Goal: Task Accomplishment & Management: Manage account settings

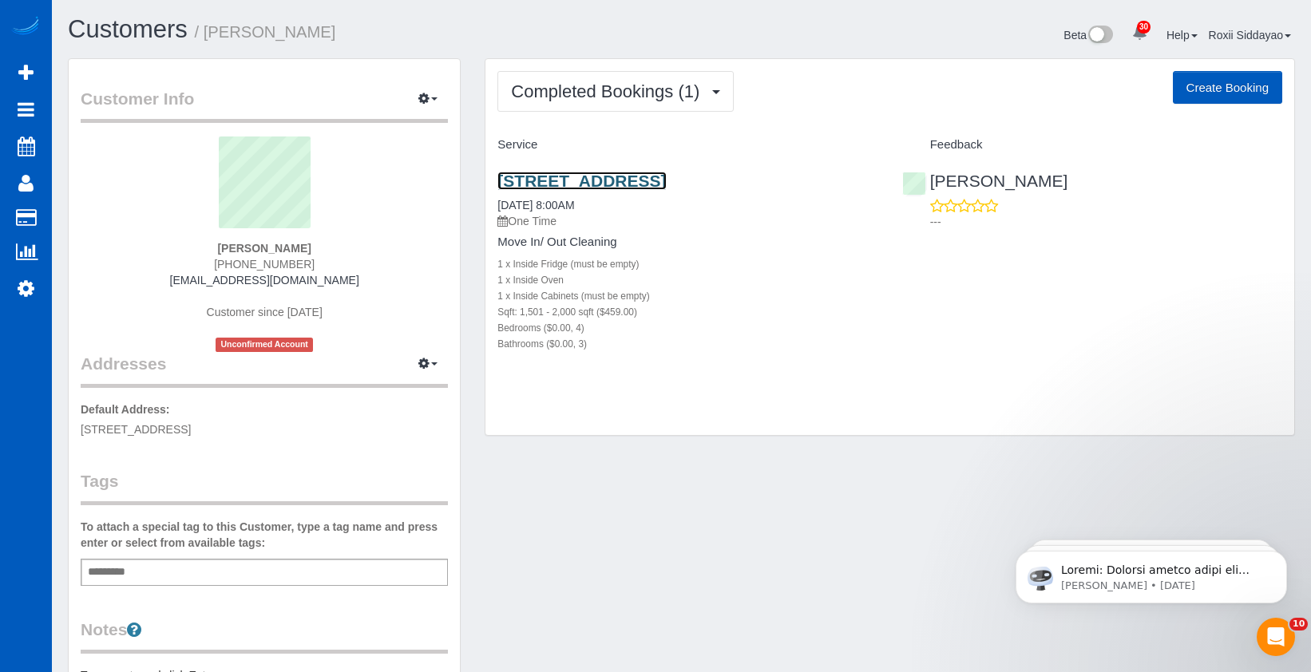
click at [641, 182] on link "[STREET_ADDRESS]" at bounding box center [581, 181] width 168 height 18
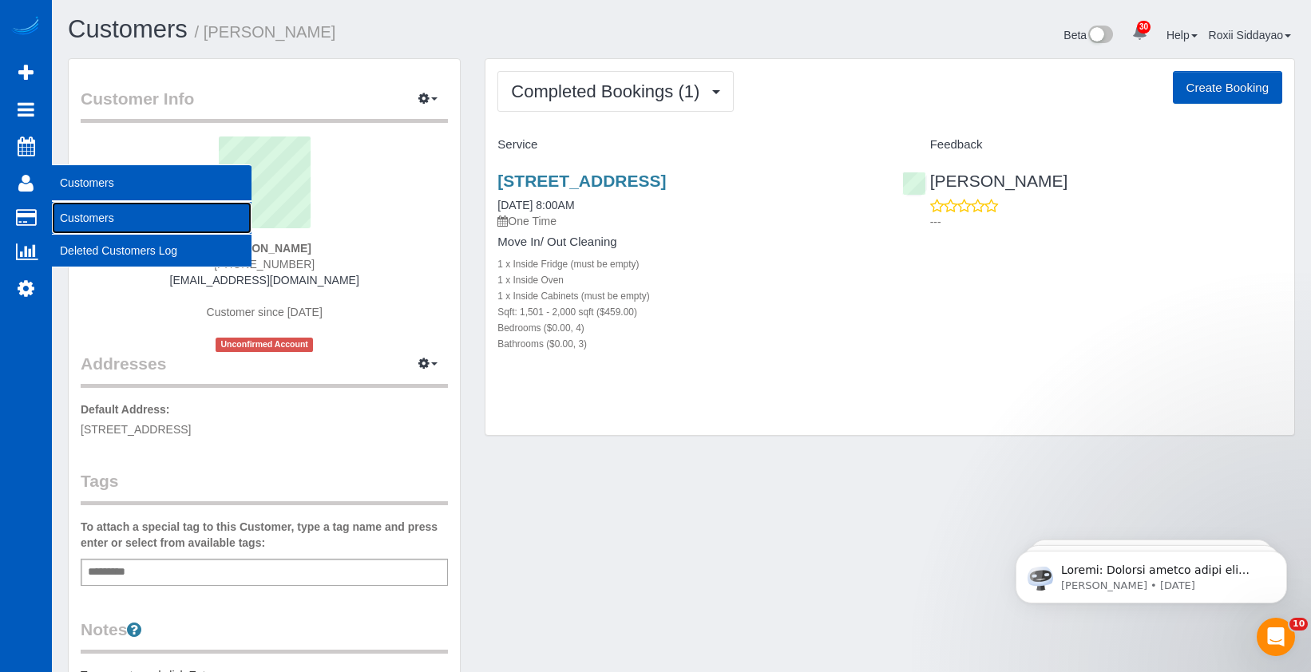
click at [76, 215] on link "Customers" at bounding box center [152, 218] width 200 height 32
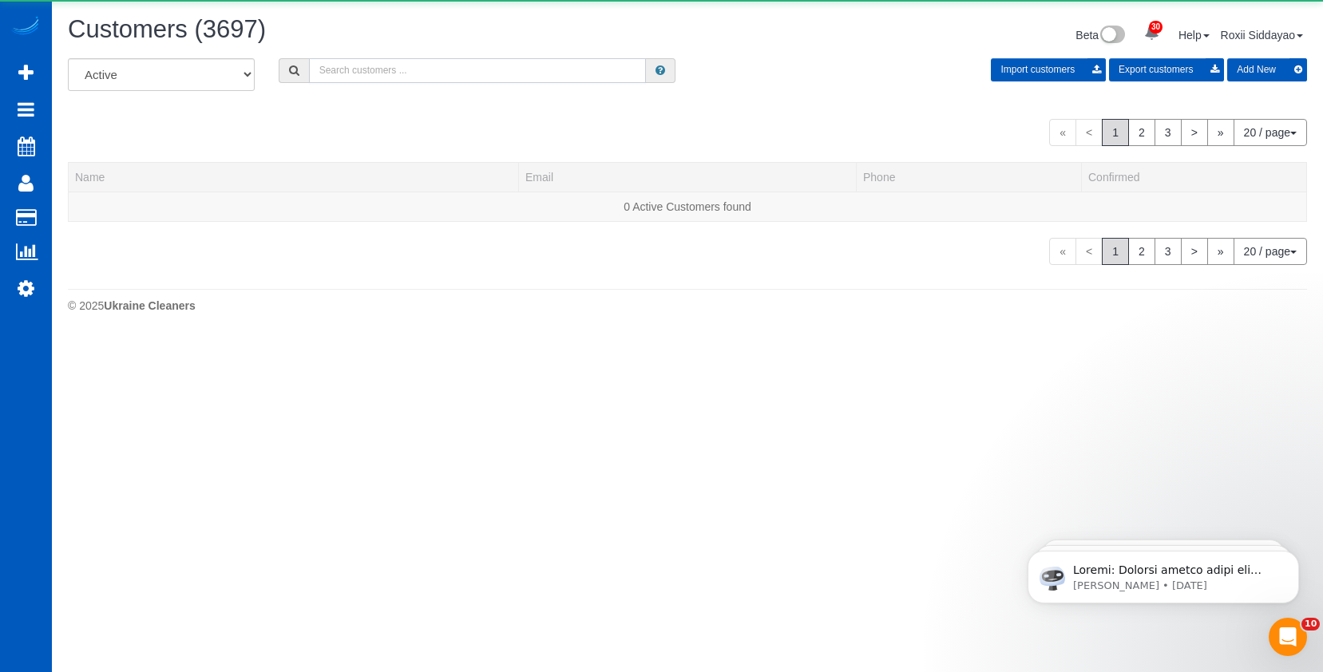
click at [368, 72] on input "text" at bounding box center [477, 70] width 337 height 25
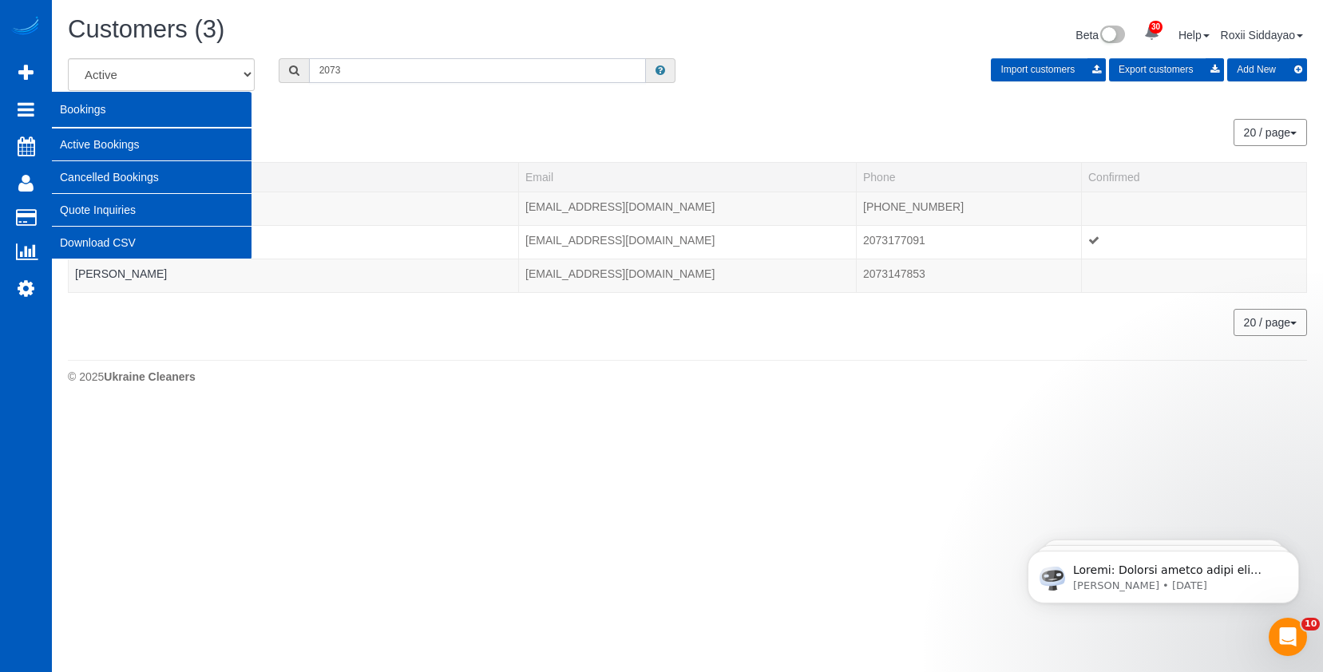
type input "2073"
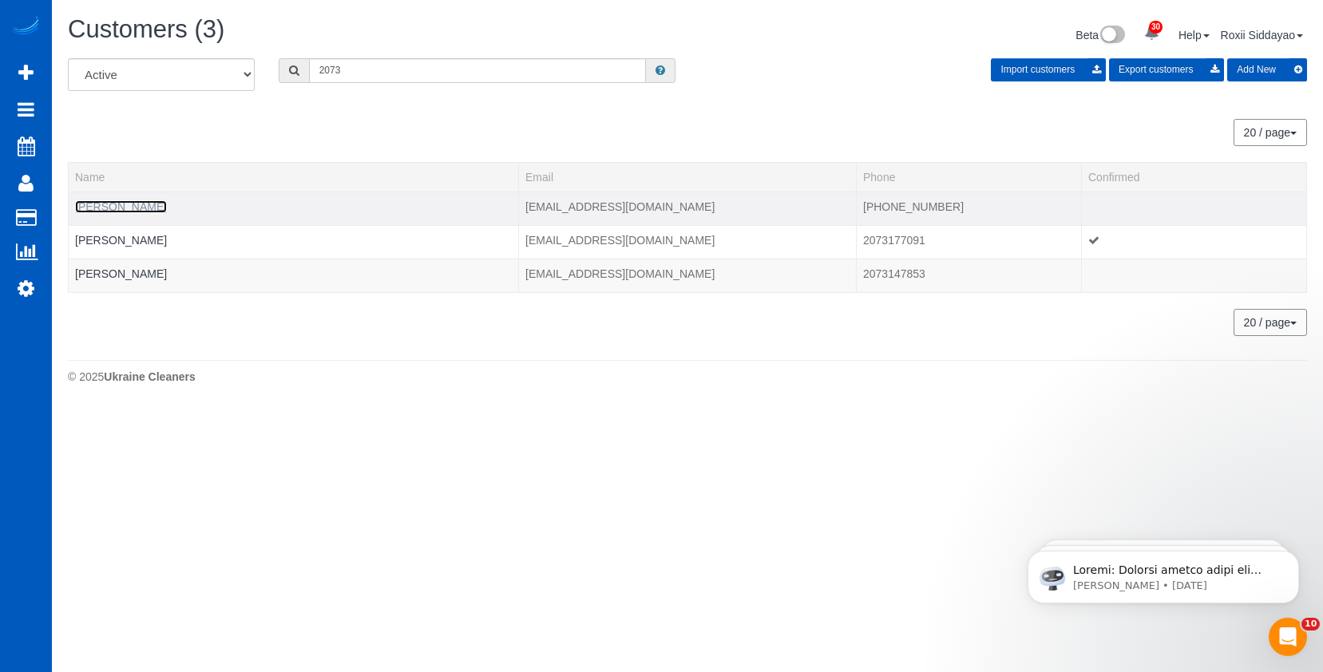
click at [132, 206] on link "[PERSON_NAME]" at bounding box center [121, 206] width 92 height 13
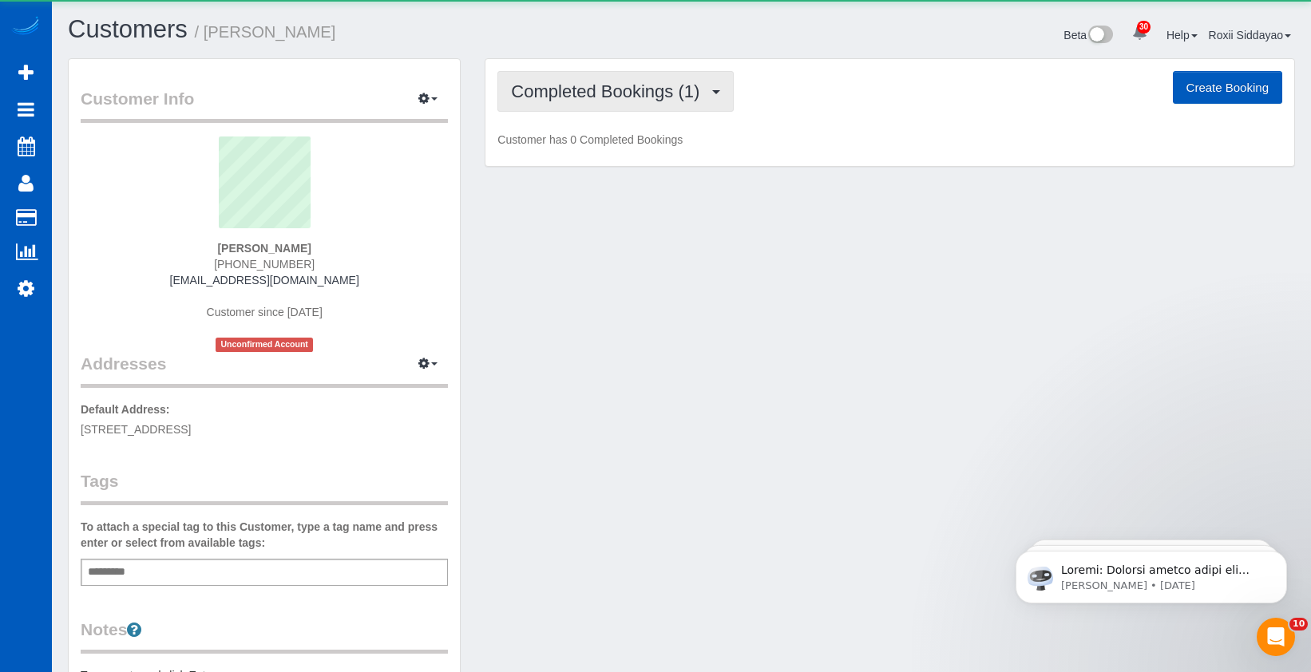
click at [623, 97] on span "Completed Bookings (1)" at bounding box center [609, 91] width 196 height 20
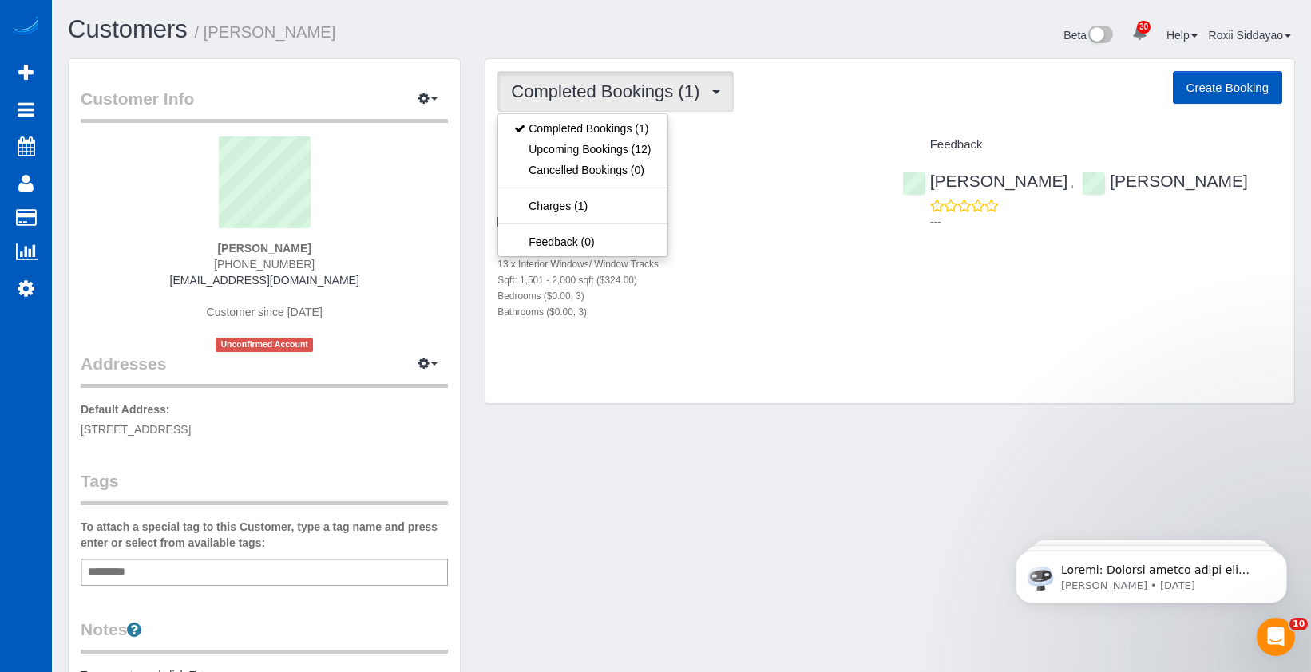
click at [778, 59] on div "Completed Bookings (1) Completed Bookings (1) Upcoming Bookings (12) Cancelled …" at bounding box center [889, 231] width 809 height 345
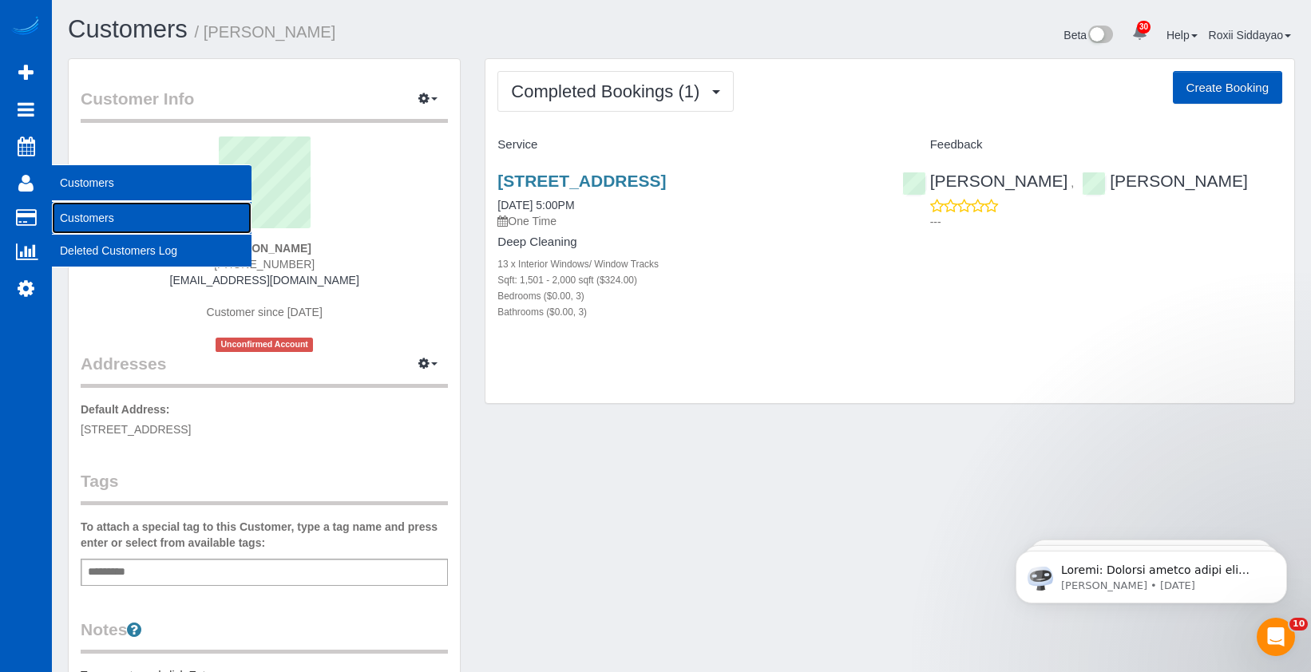
click at [96, 218] on link "Customers" at bounding box center [152, 218] width 200 height 32
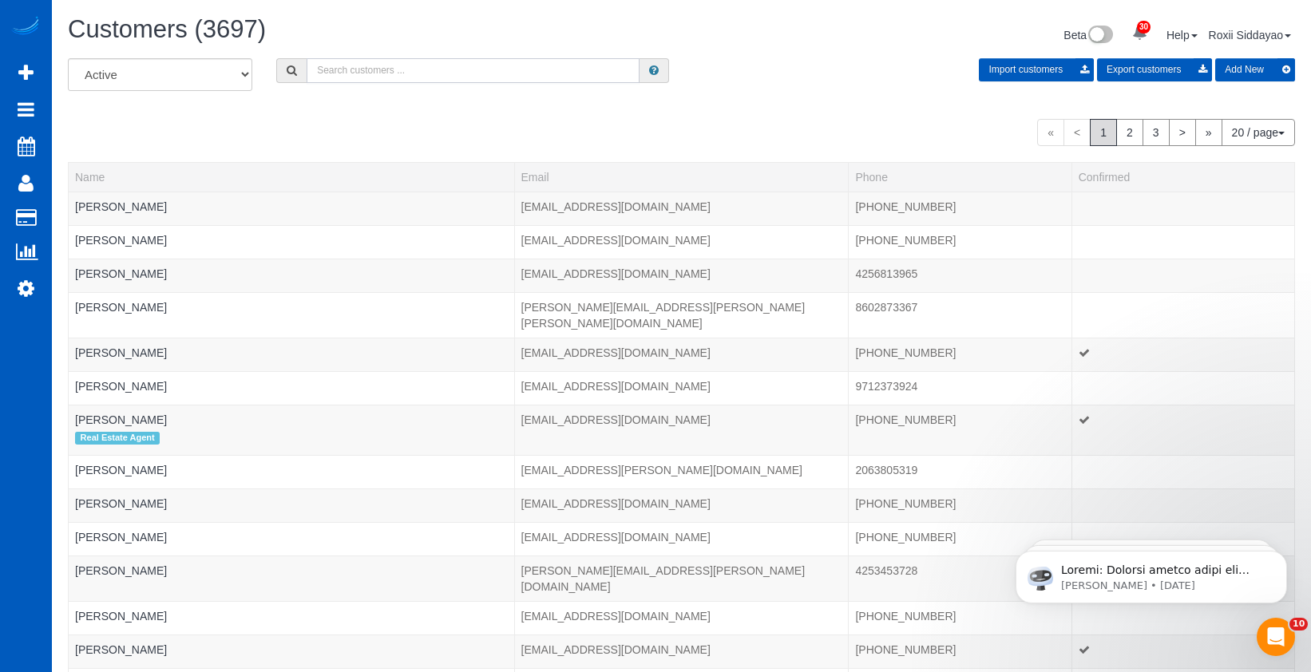
click at [510, 77] on input "text" at bounding box center [473, 70] width 333 height 25
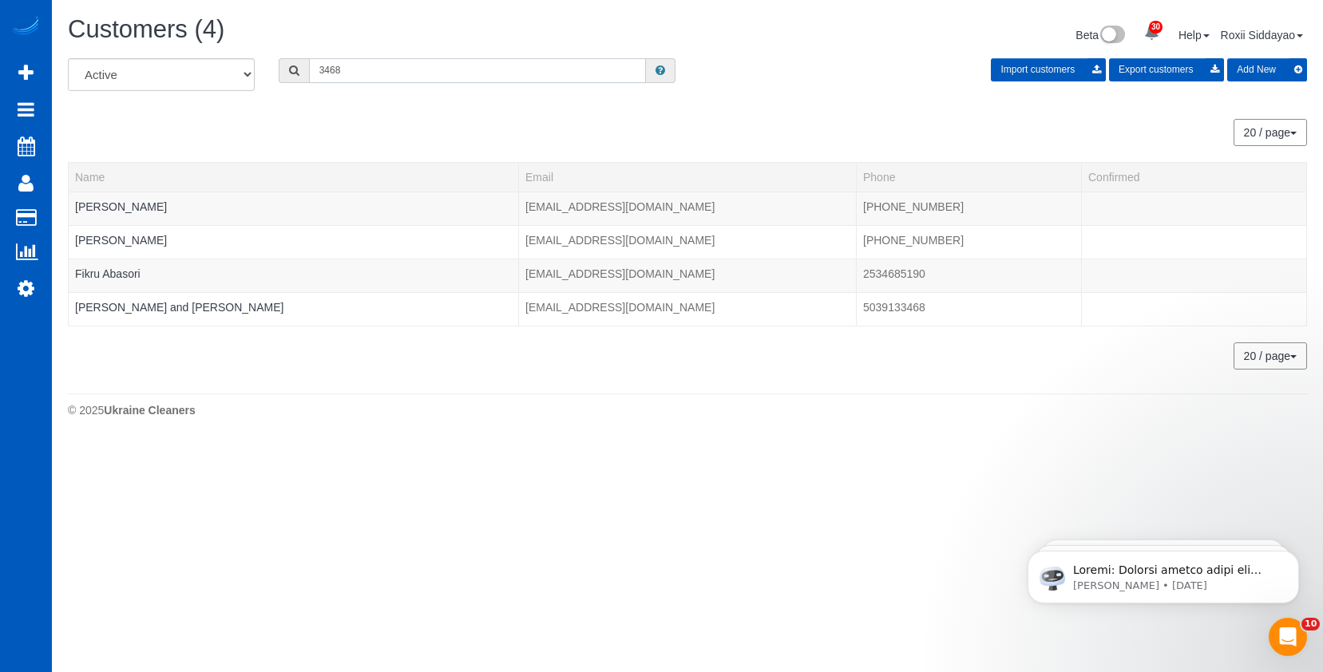
type input "3468"
click at [116, 204] on link "[PERSON_NAME]" at bounding box center [121, 206] width 92 height 13
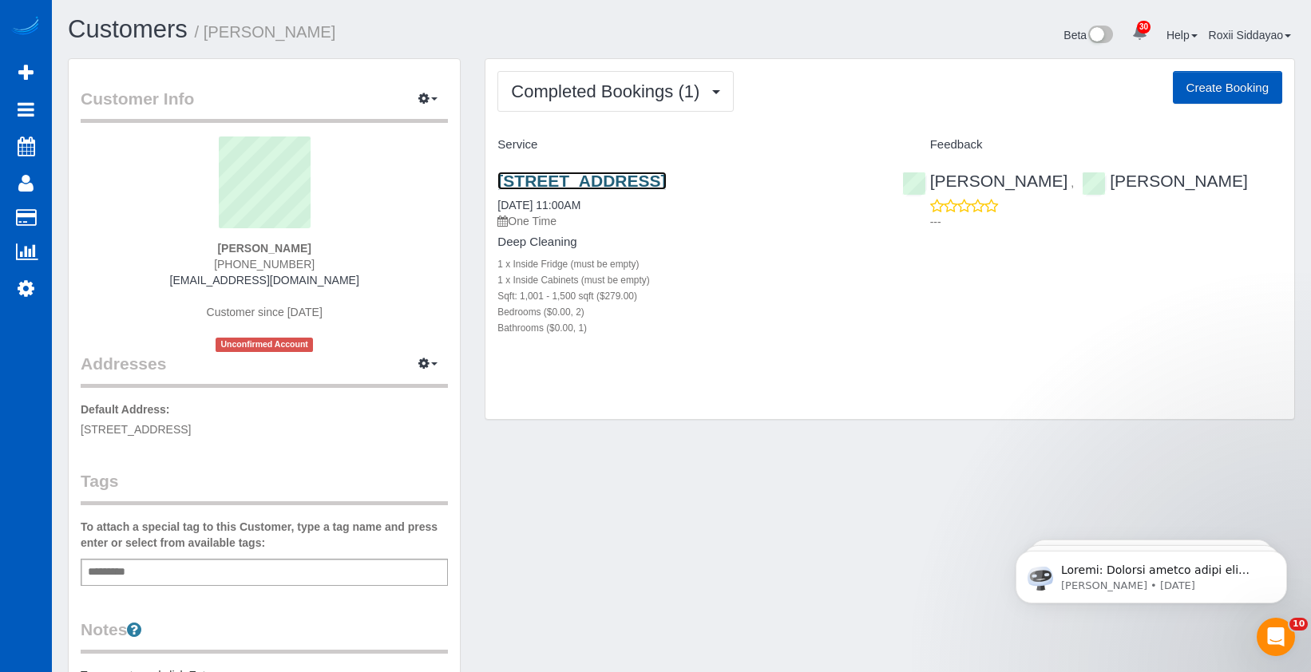
click at [603, 182] on link "[STREET_ADDRESS]" at bounding box center [581, 181] width 168 height 18
click at [639, 177] on link "[STREET_ADDRESS]" at bounding box center [581, 181] width 168 height 18
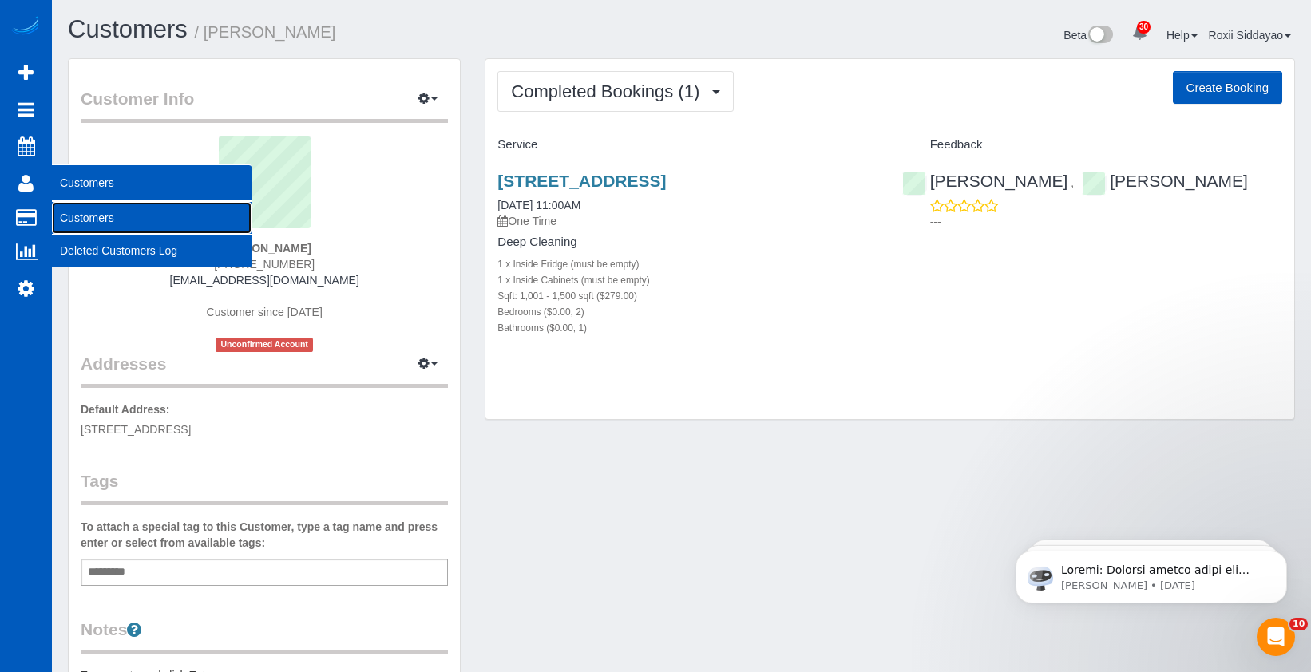
click at [114, 222] on link "Customers" at bounding box center [152, 218] width 200 height 32
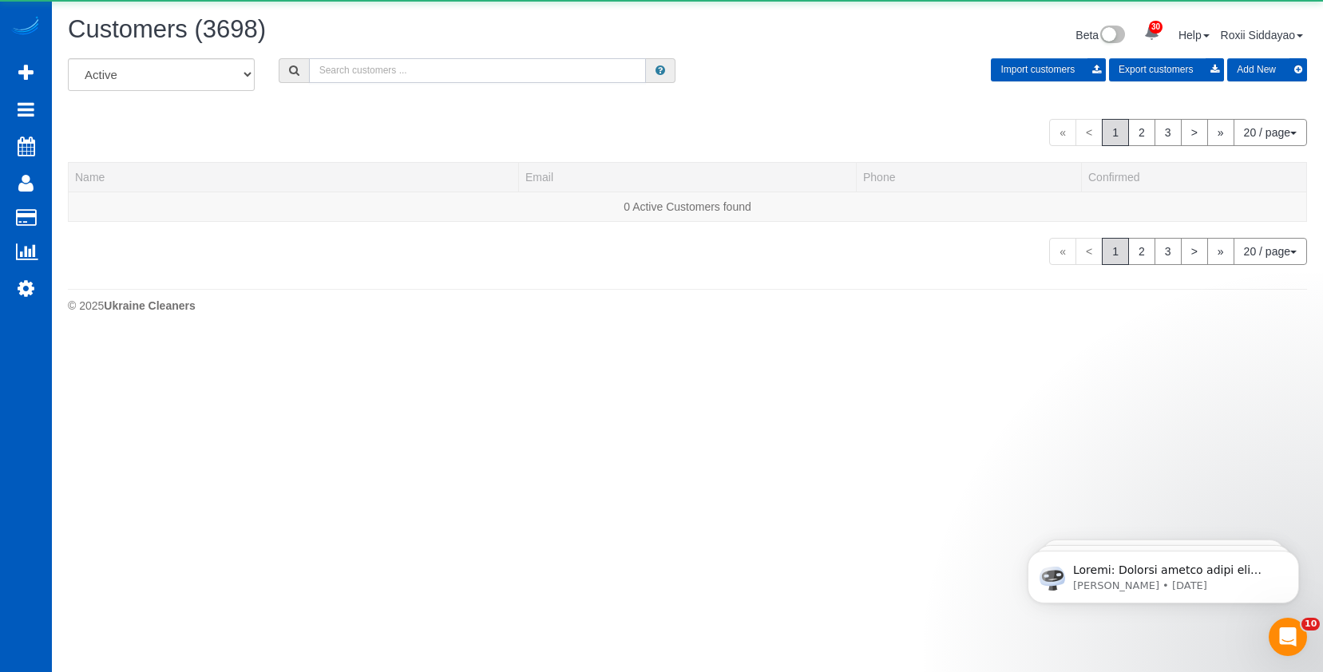
click at [338, 70] on input "text" at bounding box center [477, 70] width 337 height 25
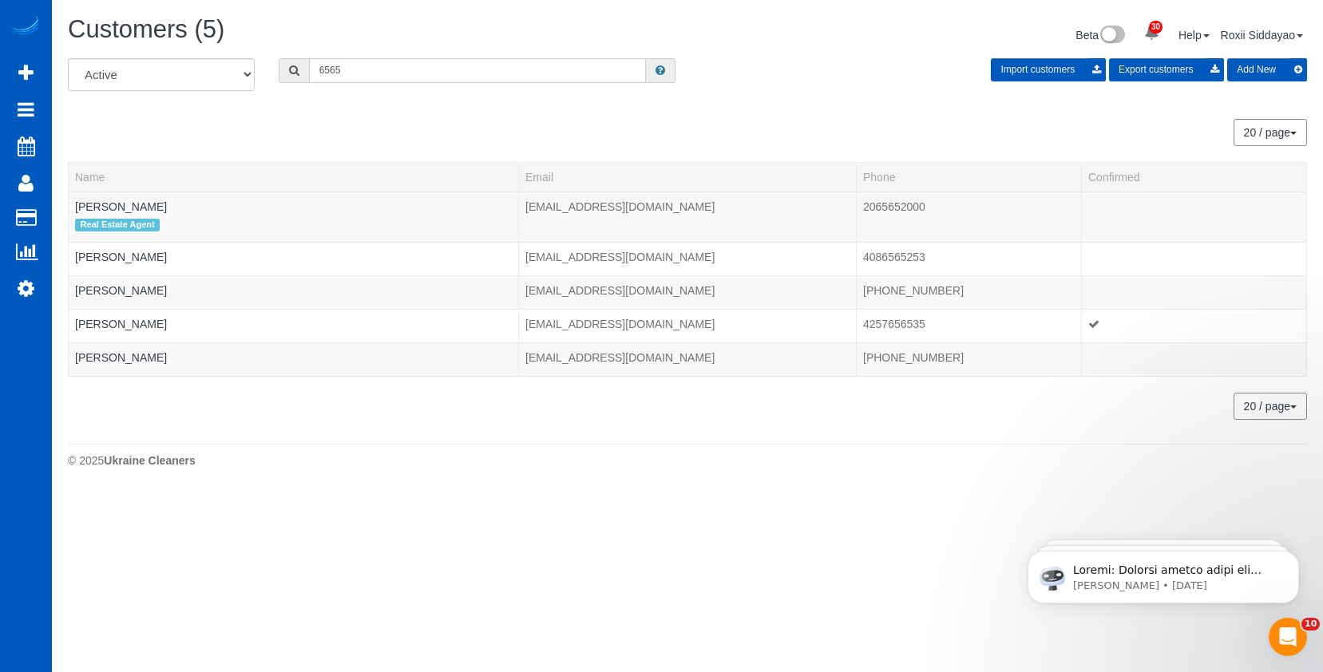
click at [370, 73] on input "6565" at bounding box center [477, 70] width 337 height 25
type input "6565"
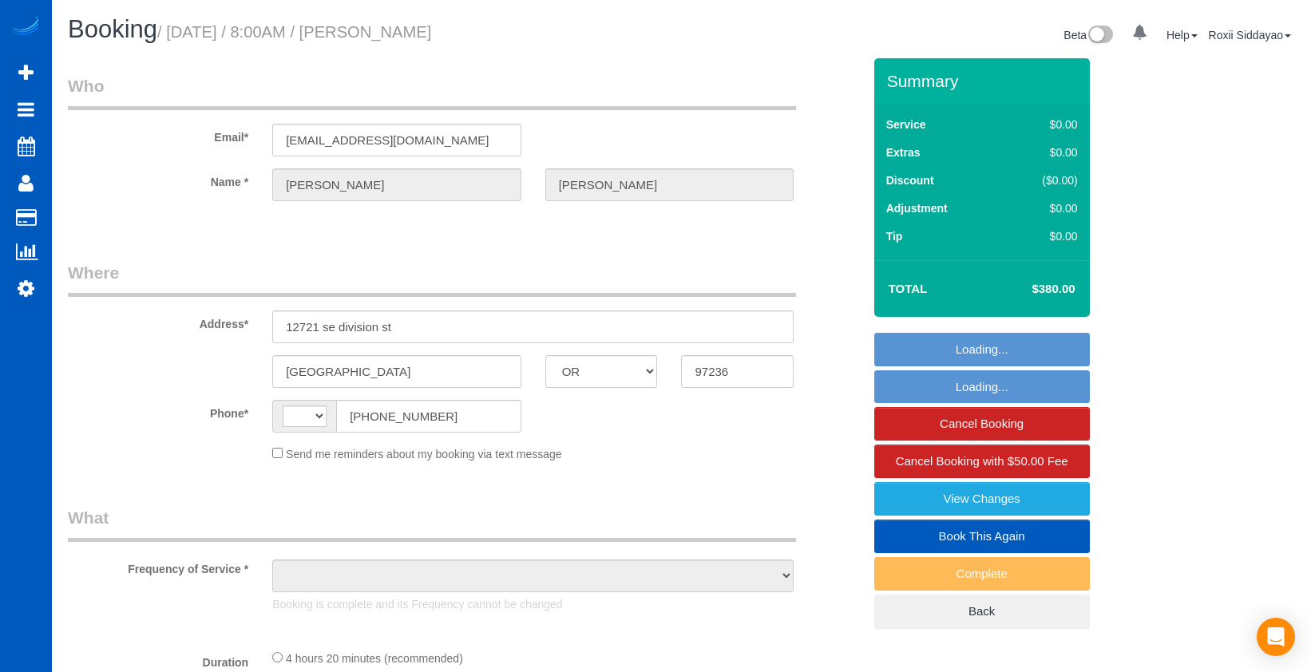
select select "OR"
select select "object:496"
select select "string:fspay-40cdfd1d-a980-4ed5-9e4a-0a0c17e7f159"
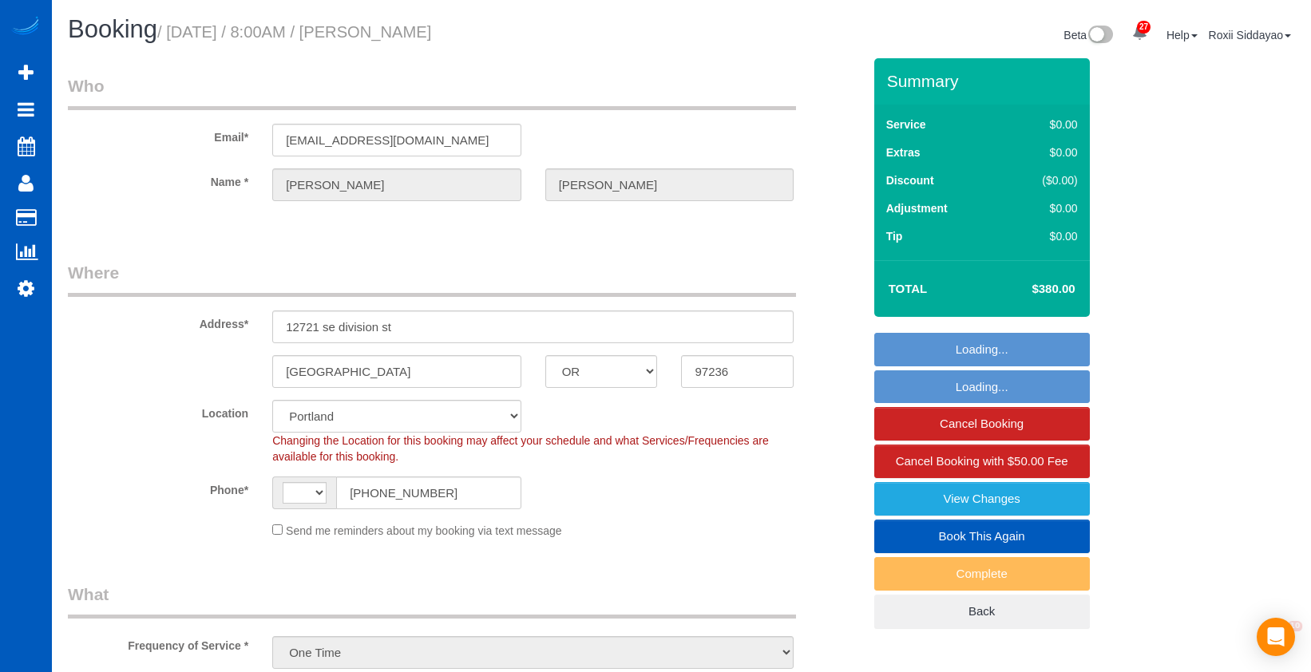
select select "string:US"
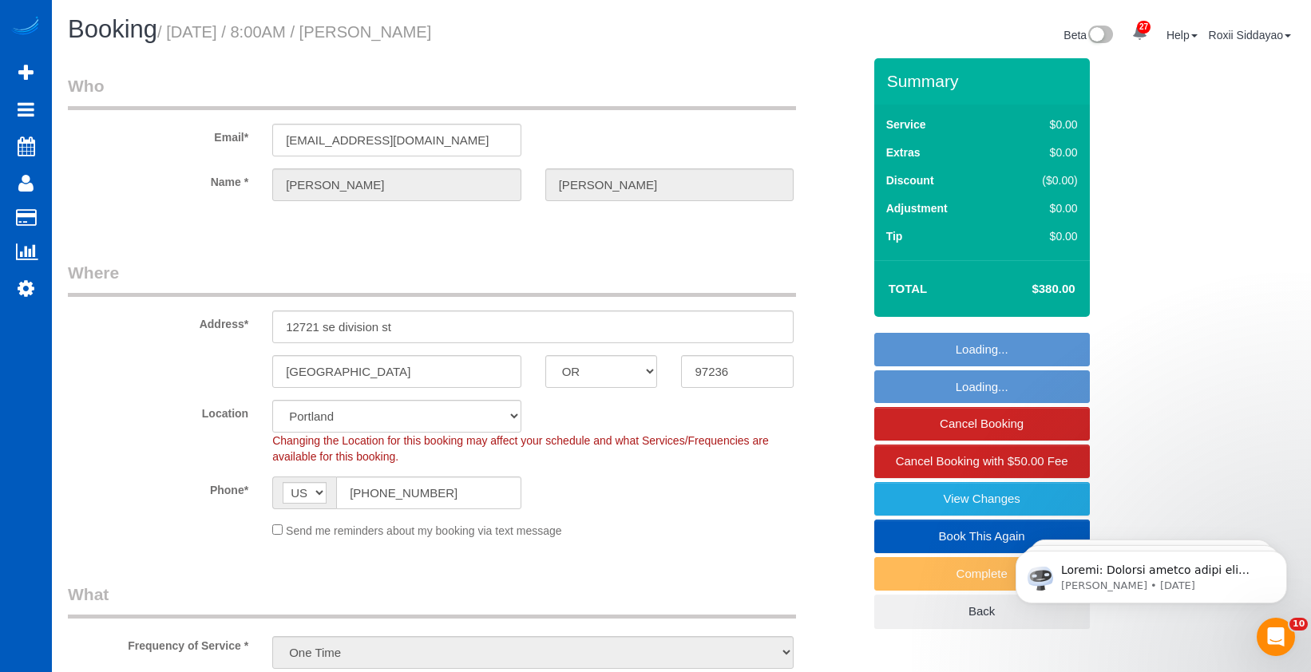
select select "spot1"
select select "object:1133"
select select "199"
select select "1501"
select select "4"
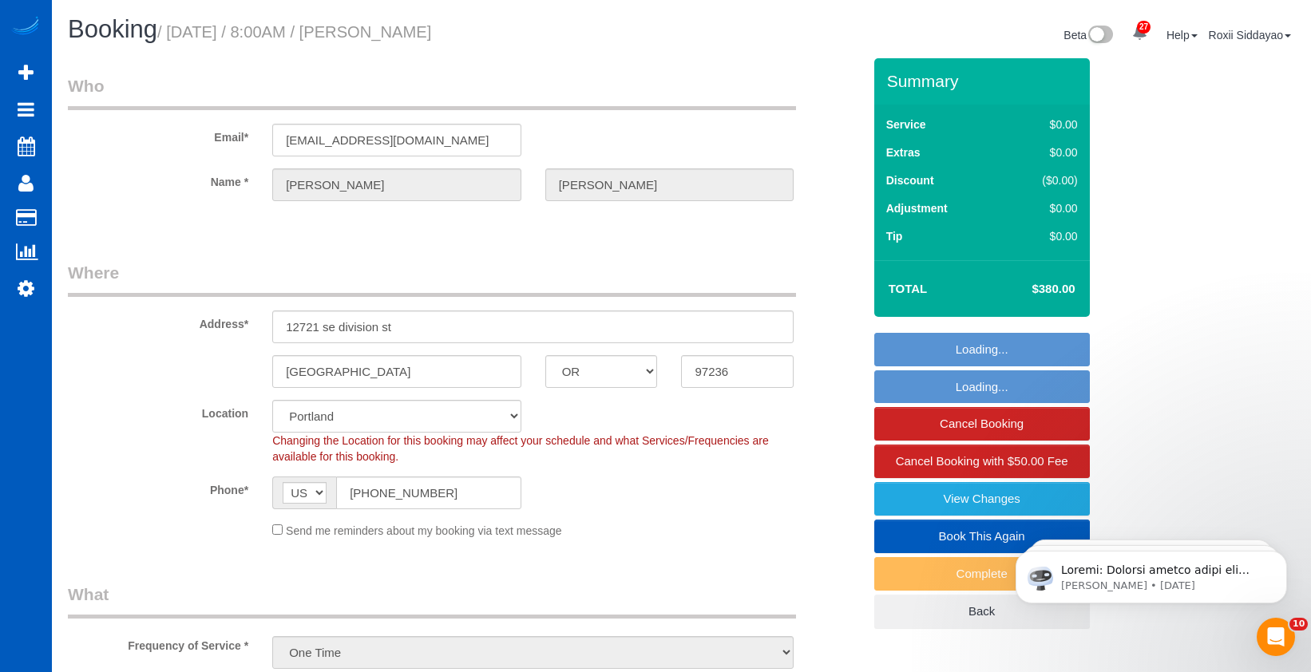
select select "3"
select select "1501"
select select "4"
select select "3"
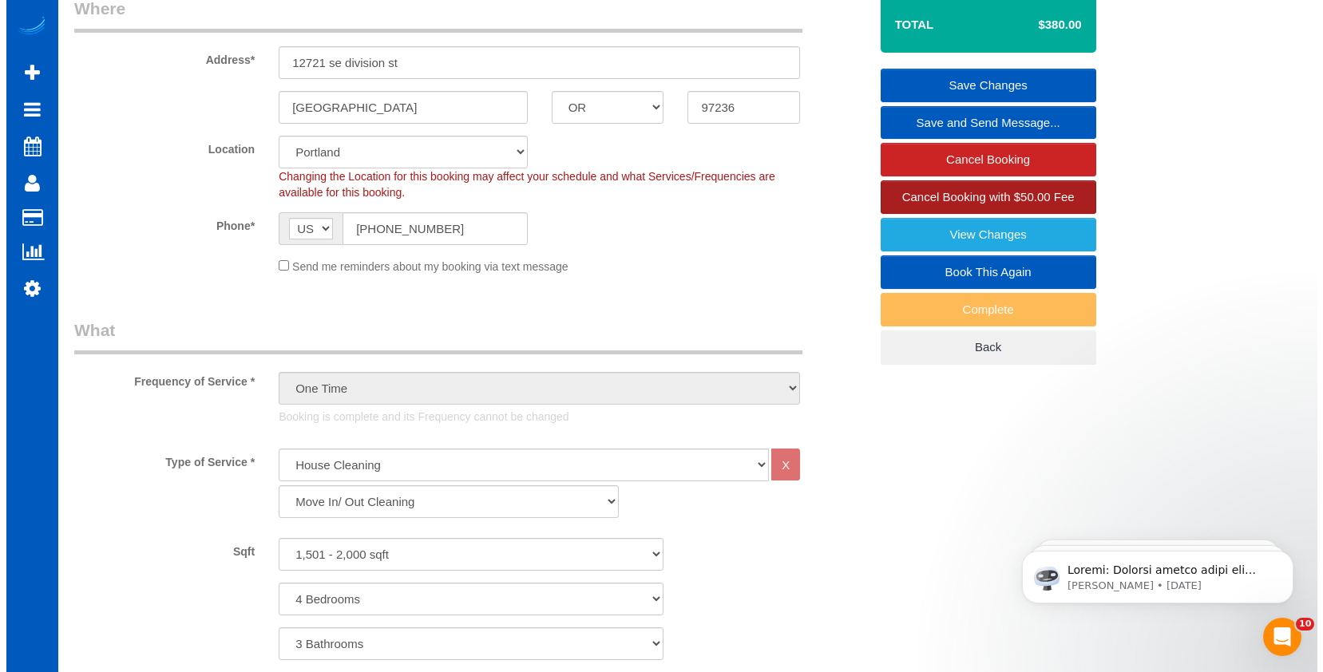
scroll to position [160, 0]
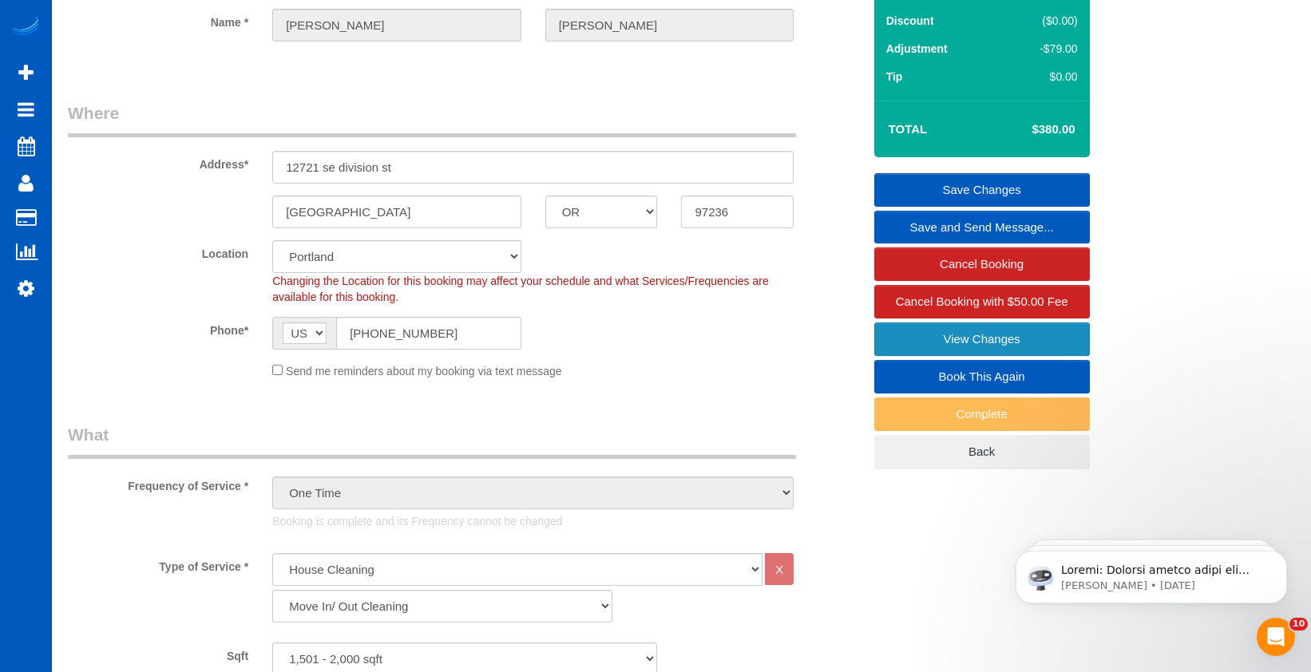
click at [971, 338] on link "View Changes" at bounding box center [982, 339] width 216 height 34
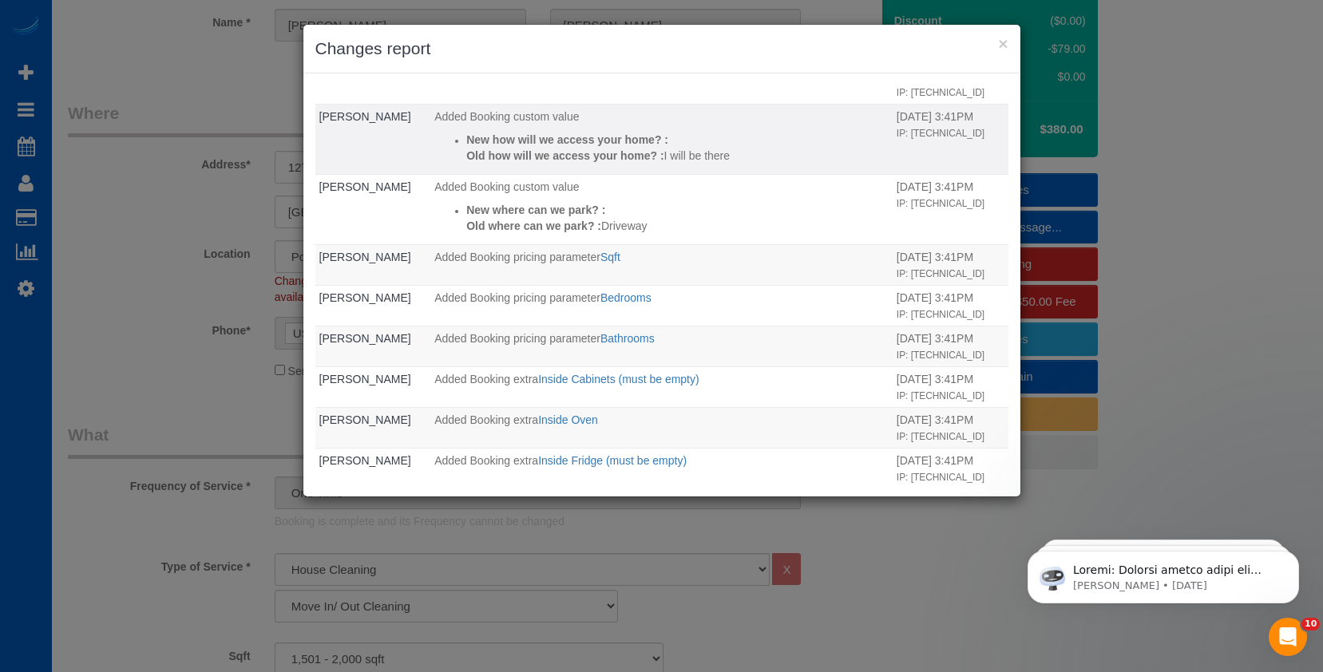
scroll to position [603, 0]
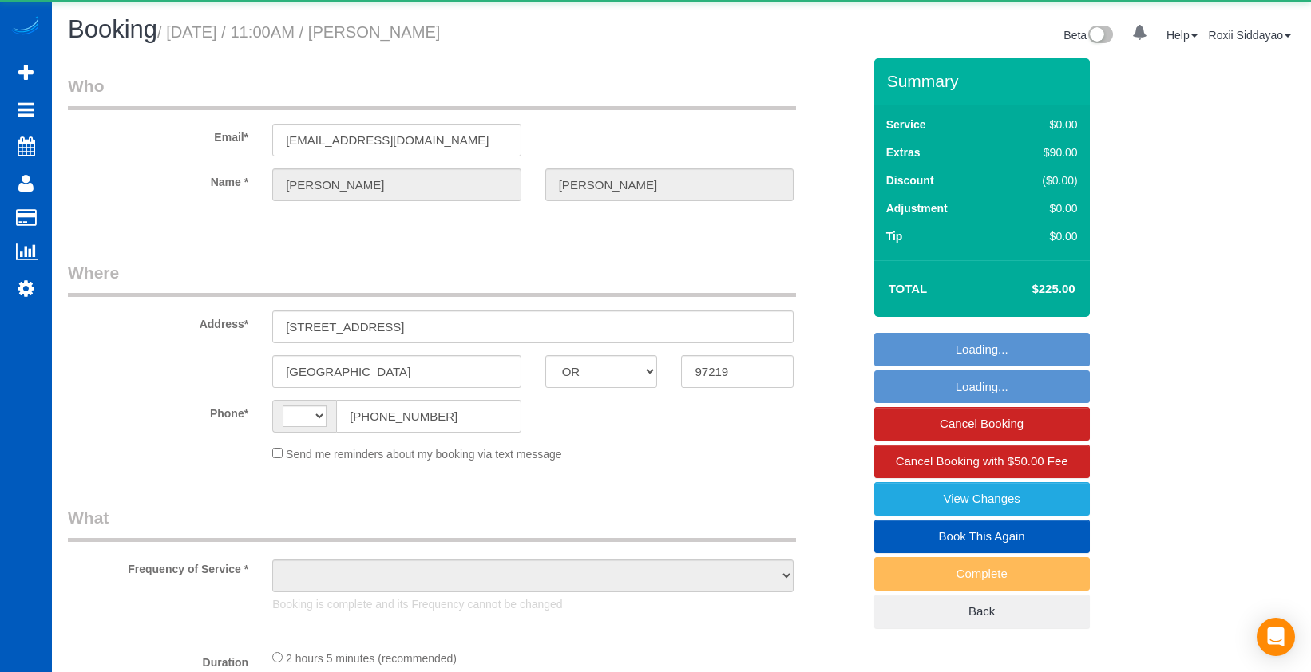
select select "OR"
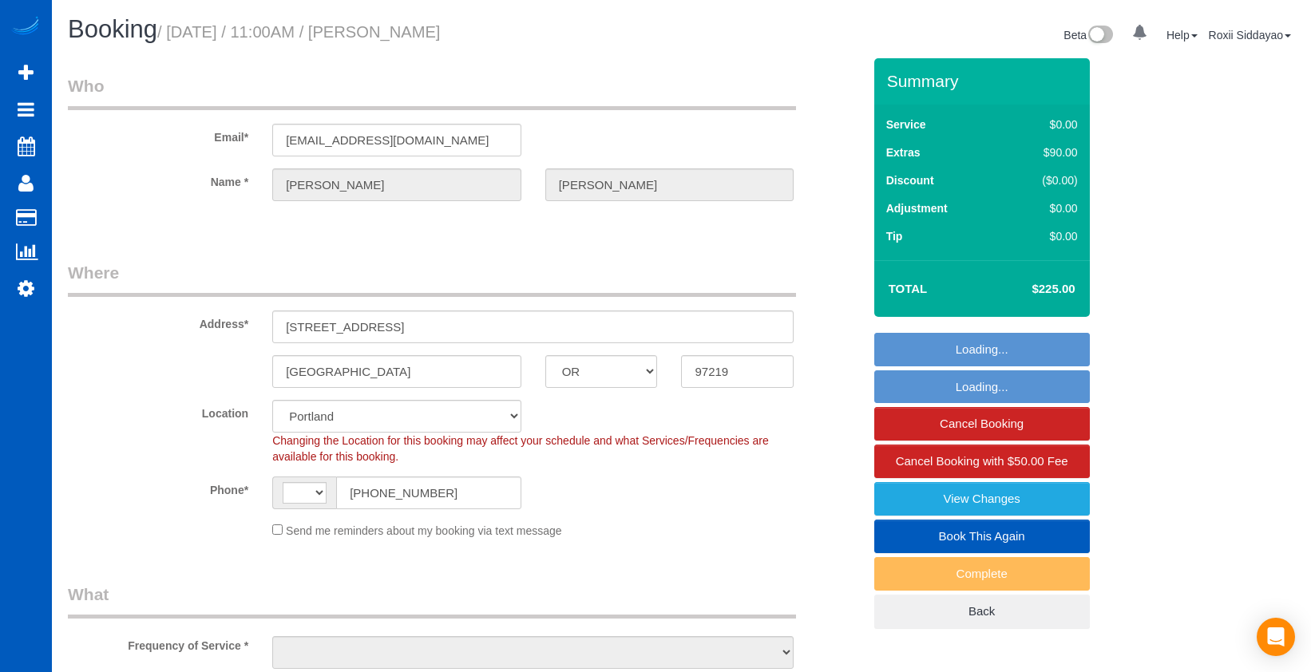
select select "string:US"
select select "object:924"
select select "string:fspay-627f40fa-1cac-435e-9bbf-862e2974c917"
select select "199"
select select "1001"
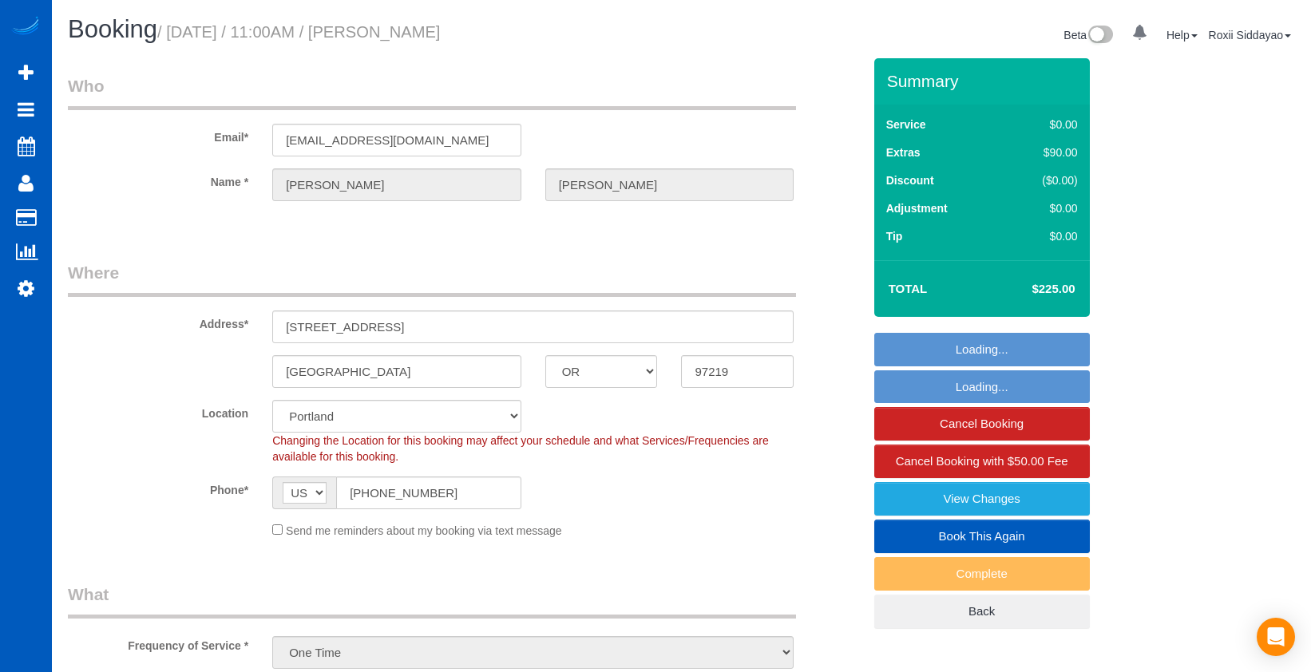
select select "2"
select select "spot1"
select select "object:1141"
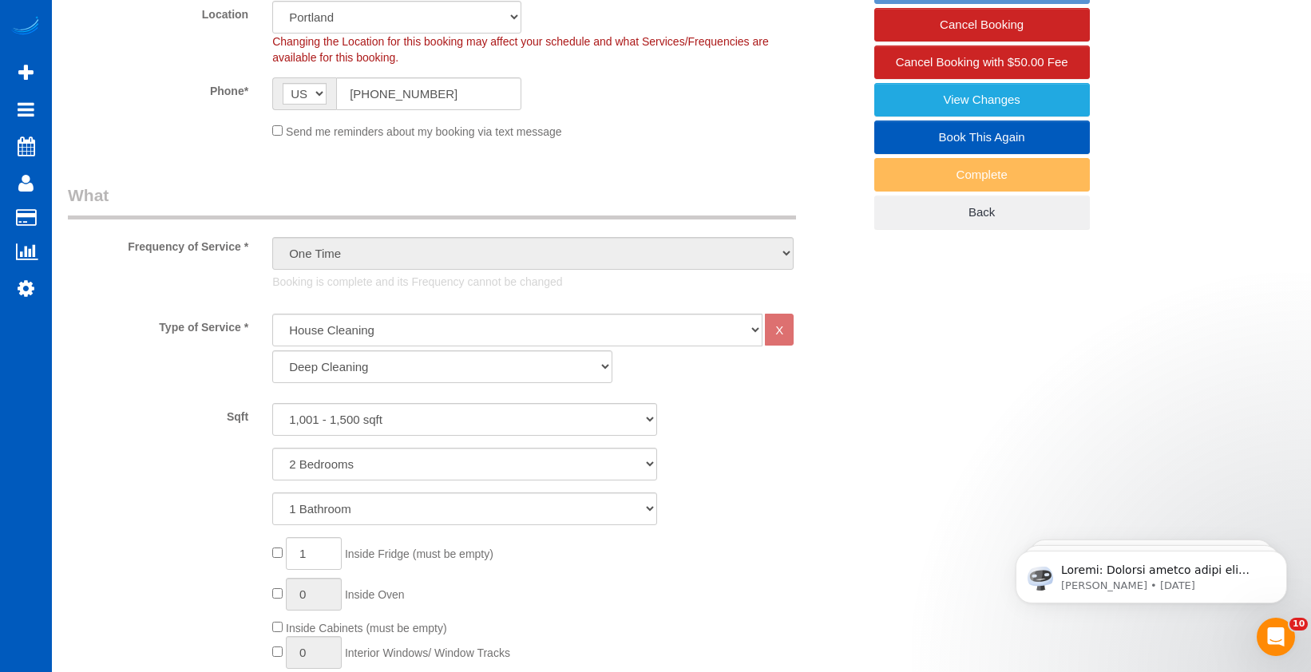
select select "1001"
select select "2"
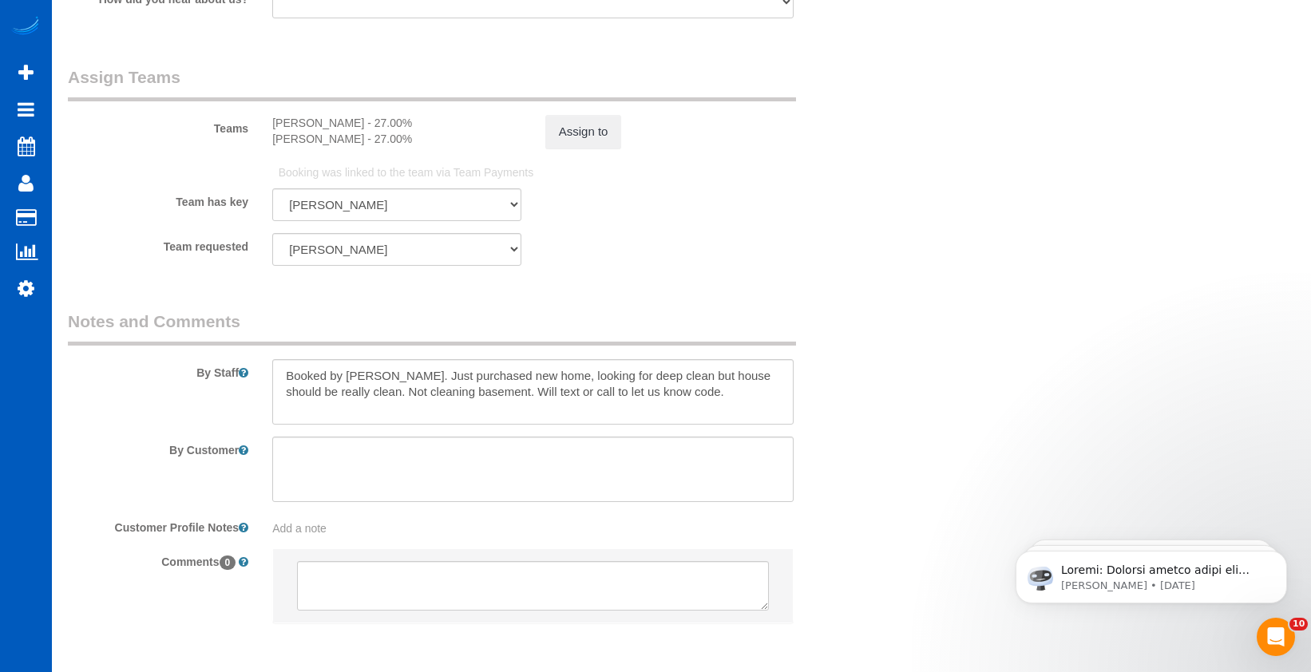
scroll to position [2222, 0]
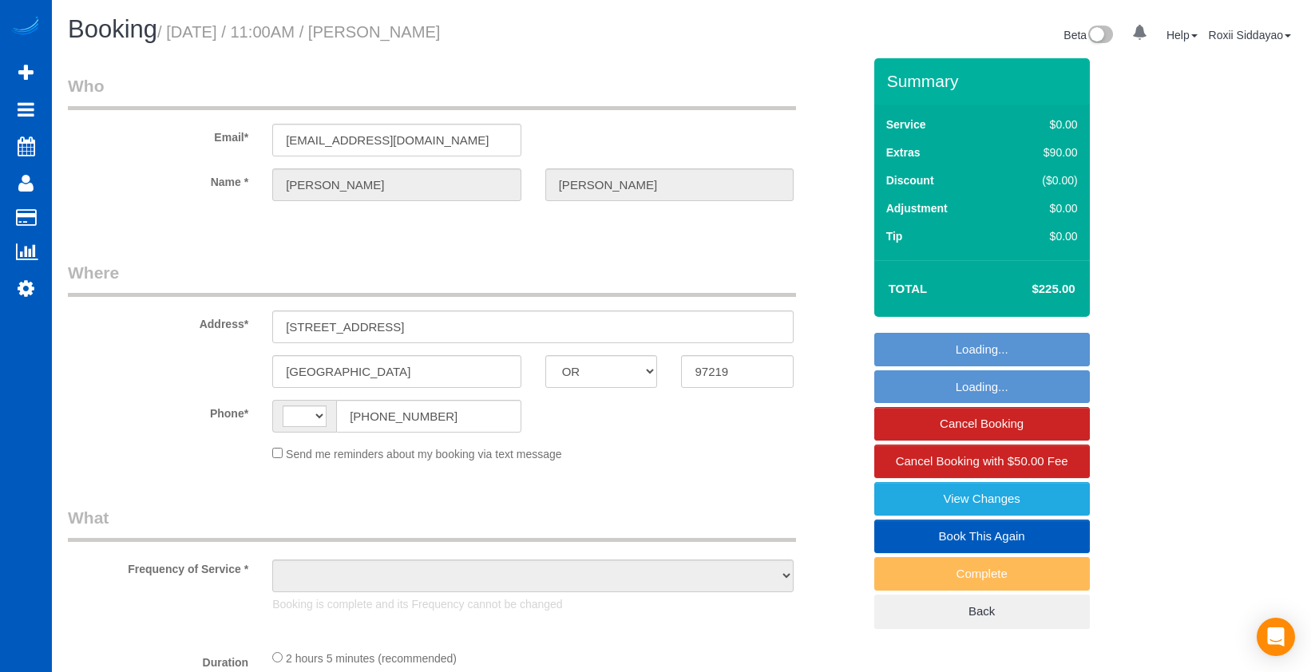
select select "OR"
select select "string:fspay-627f40fa-1cac-435e-9bbf-862e2974c917"
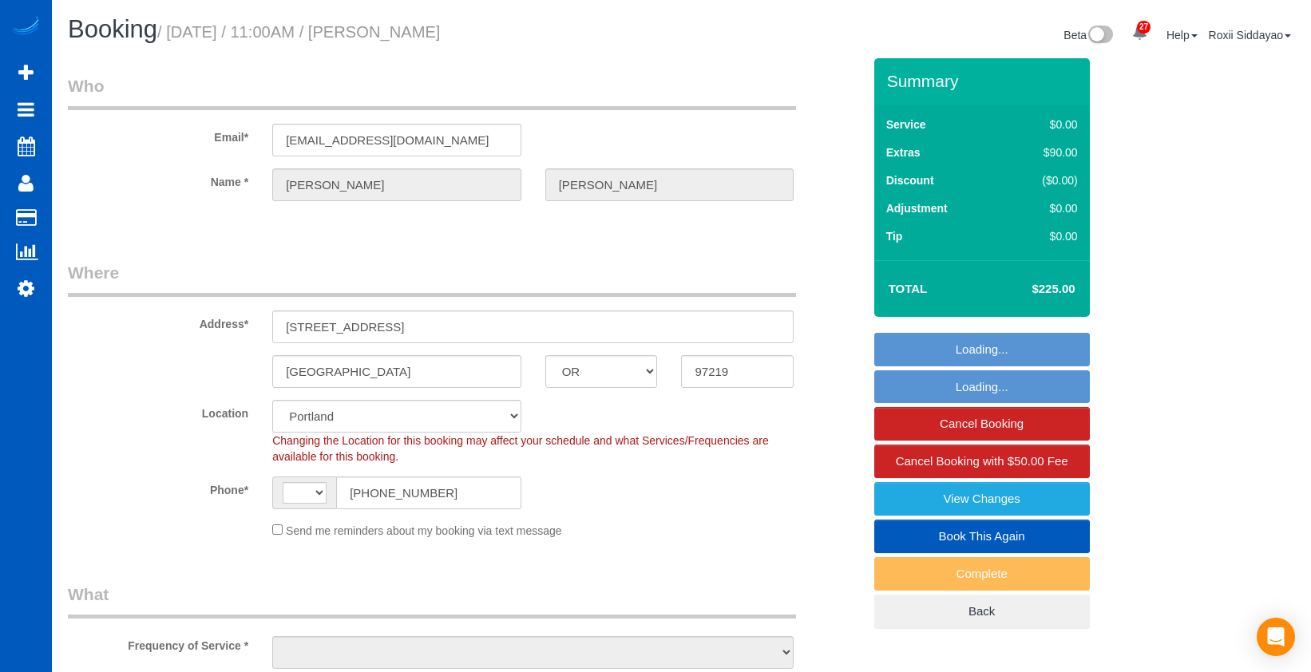
select select "string:US"
